Goal: Task Accomplishment & Management: Complete application form

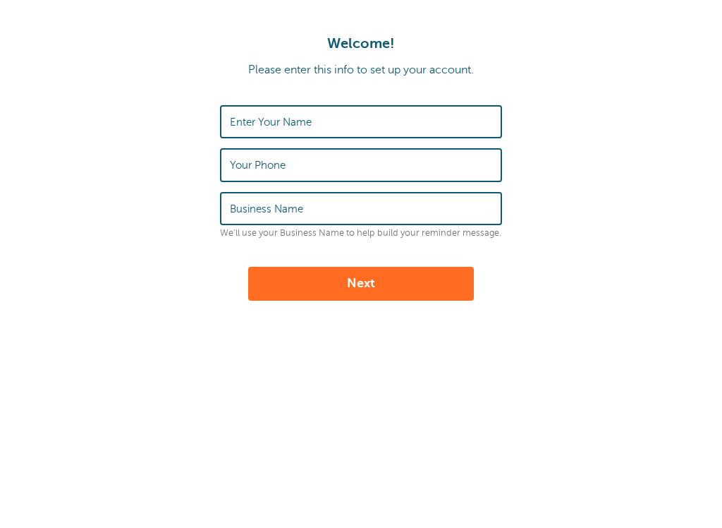
click at [372, 119] on input "Enter Your Name" at bounding box center [361, 122] width 262 height 30
type input "[PERSON_NAME]"
click at [310, 157] on input "Your Phone" at bounding box center [361, 165] width 262 height 30
type input "7703130534"
click at [305, 209] on input "Business Name" at bounding box center [361, 208] width 262 height 30
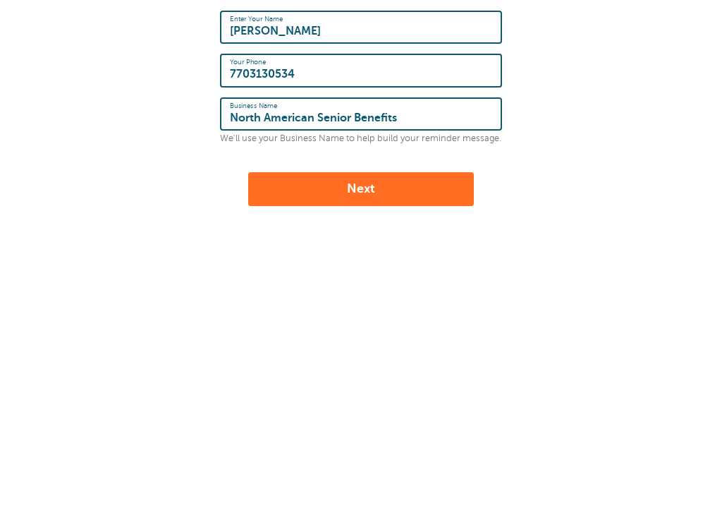
type input "North American Senior Benefits"
click at [334, 267] on button "Next" at bounding box center [361, 284] width 226 height 34
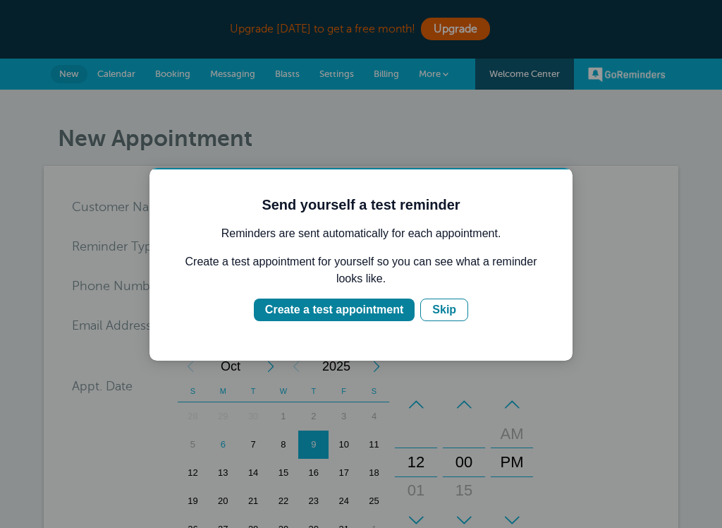
click at [353, 310] on div "Create a test appointment" at bounding box center [334, 309] width 138 height 17
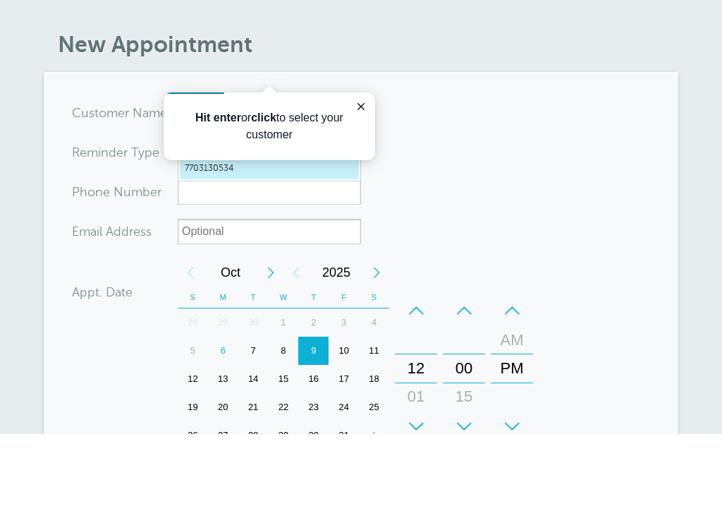
click at [308, 135] on p "Hit enter or click to select your customer" at bounding box center [270, 126] width 178 height 34
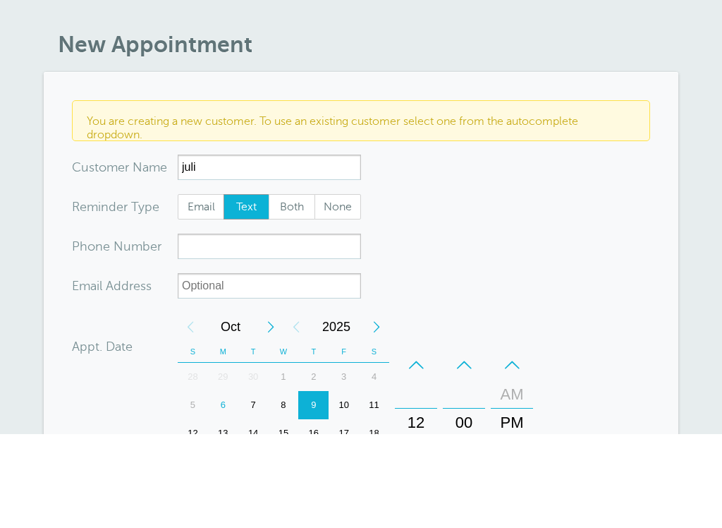
scroll to position [94, 0]
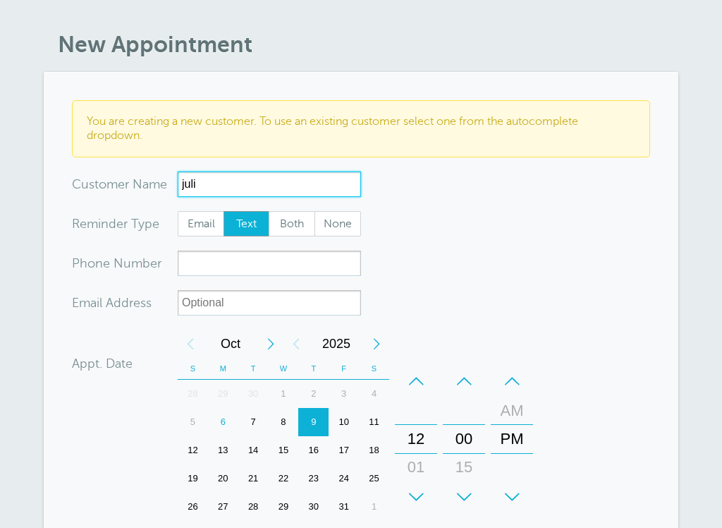
click at [283, 184] on input "juli" at bounding box center [269, 183] width 183 height 25
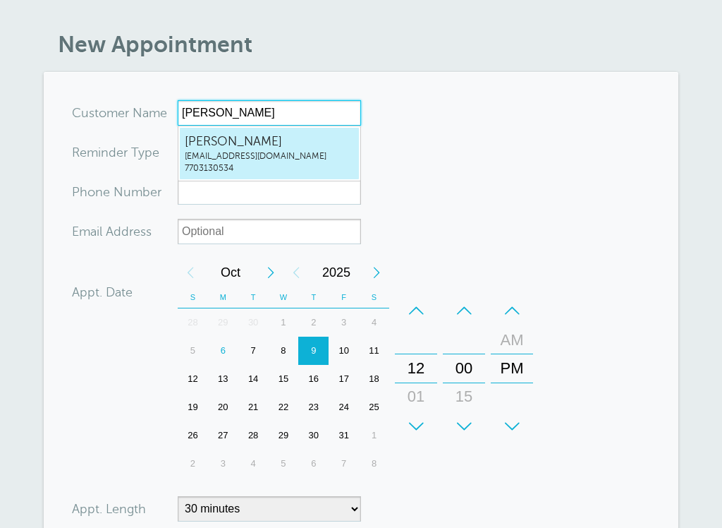
click at [250, 157] on span "[EMAIL_ADDRESS][DOMAIN_NAME]" at bounding box center [269, 156] width 169 height 12
type input "[EMAIL_ADDRESS]"
type input "[PERSON_NAME]"
type input "7703130534"
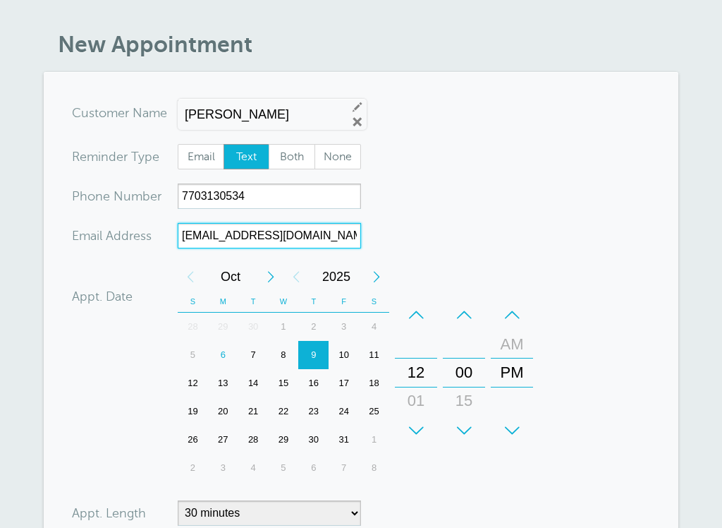
click at [312, 229] on input "[EMAIL_ADDRESS][DOMAIN_NAME]" at bounding box center [269, 235] width 183 height 25
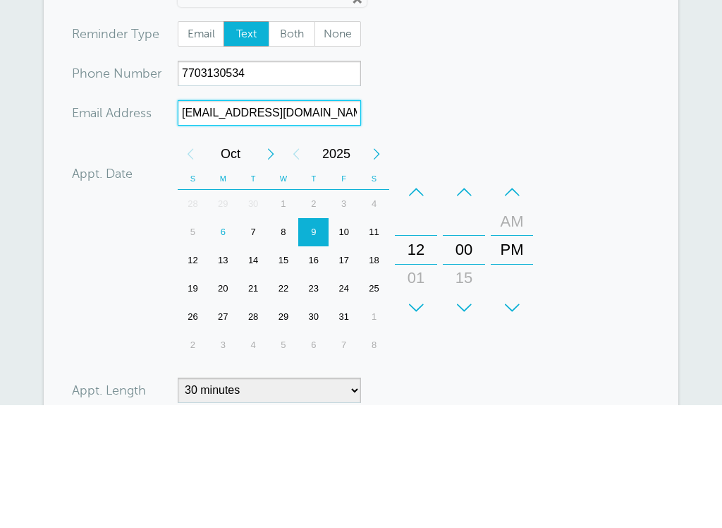
click at [284, 223] on input "[EMAIL_ADDRESS][DOMAIN_NAME]" at bounding box center [269, 235] width 183 height 25
click at [277, 223] on input "[EMAIL_ADDRESS][DOMAIN_NAME]" at bounding box center [269, 235] width 183 height 25
click at [282, 223] on input "[EMAIL_ADDRESS][DOMAIN_NAME]" at bounding box center [269, 235] width 183 height 25
click at [283, 223] on input "[EMAIL_ADDRESS][DOMAIN_NAME]" at bounding box center [269, 235] width 183 height 25
click at [278, 223] on input "[EMAIL_ADDRESS][DOMAIN_NAME]" at bounding box center [269, 235] width 183 height 25
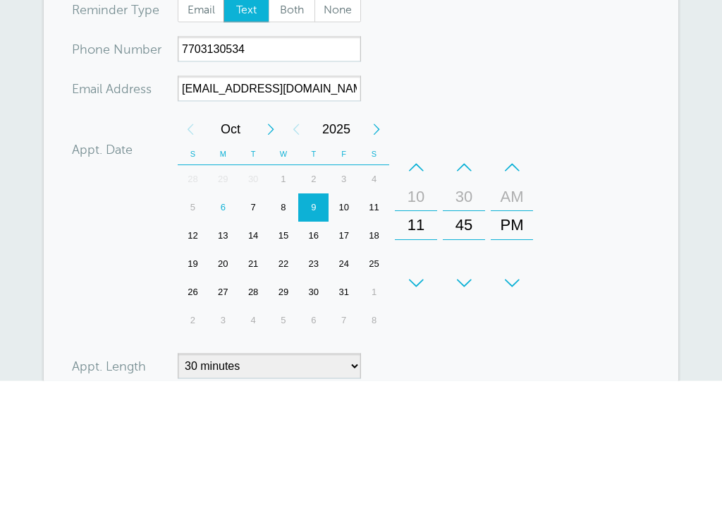
scroll to position [241, 0]
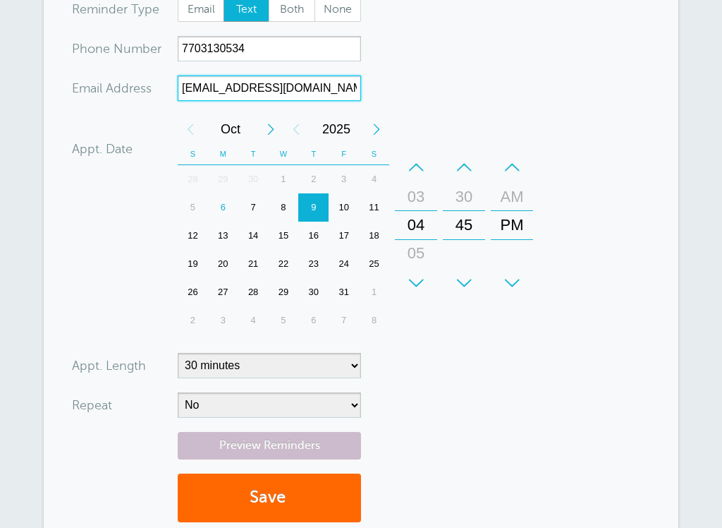
click at [229, 205] on div "6" at bounding box center [223, 207] width 30 height 28
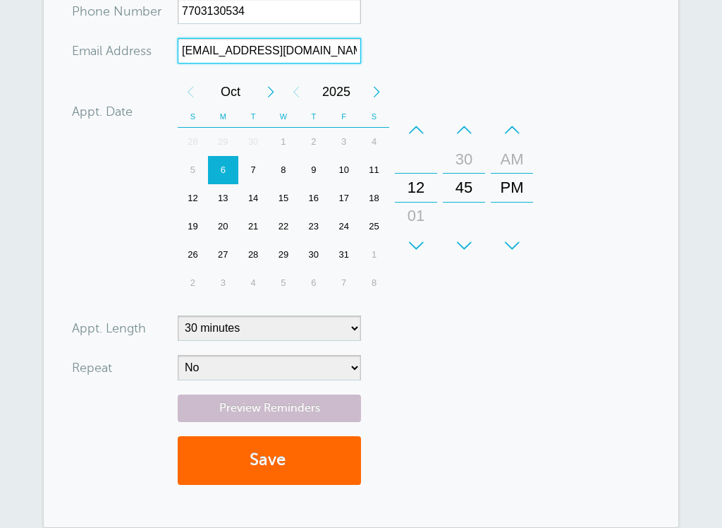
scroll to position [279, 0]
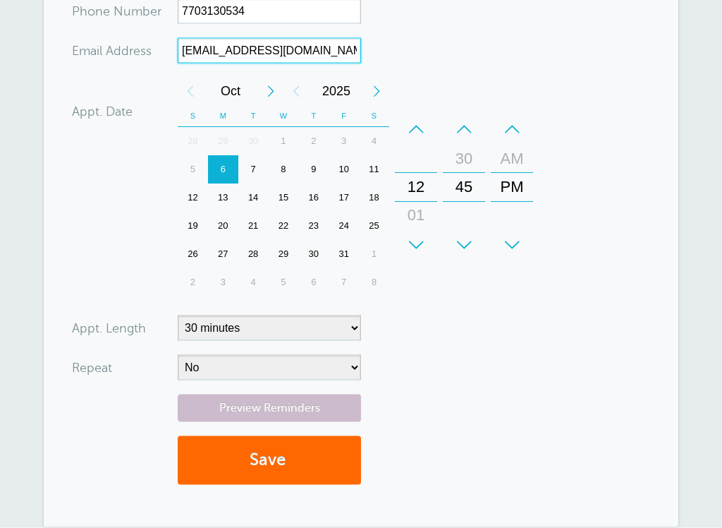
type input "[EMAIL_ADDRESS][DOMAIN_NAME]"
click at [274, 461] on button "Save" at bounding box center [269, 460] width 183 height 49
